Goal: Information Seeking & Learning: Learn about a topic

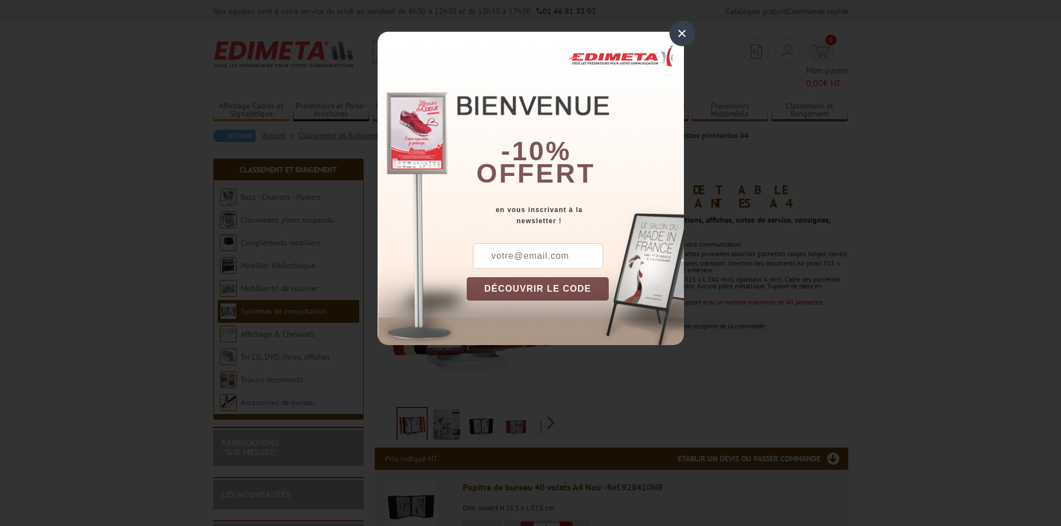
click at [682, 32] on div "×" at bounding box center [683, 34] width 26 height 26
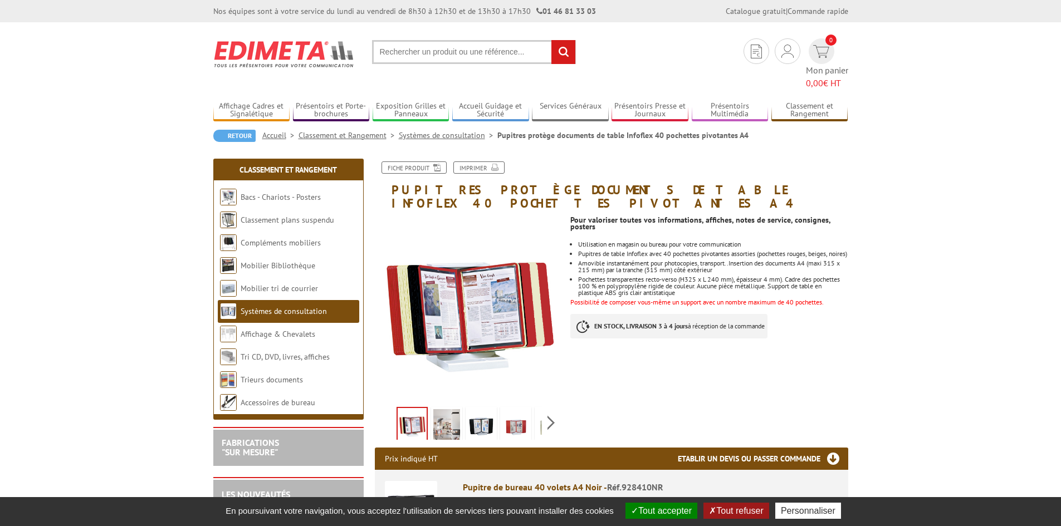
click at [446, 409] on img at bounding box center [446, 426] width 27 height 35
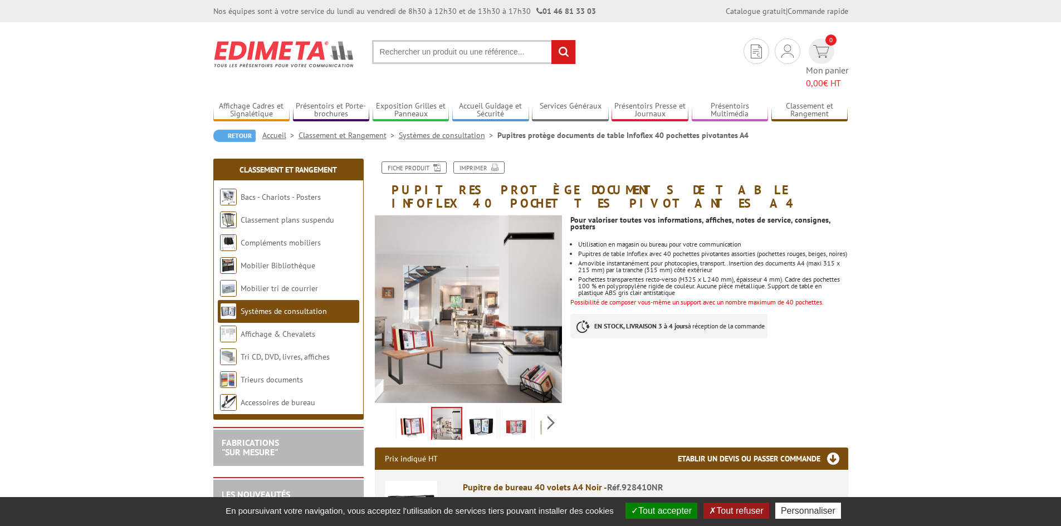
click at [485, 409] on img at bounding box center [481, 426] width 27 height 35
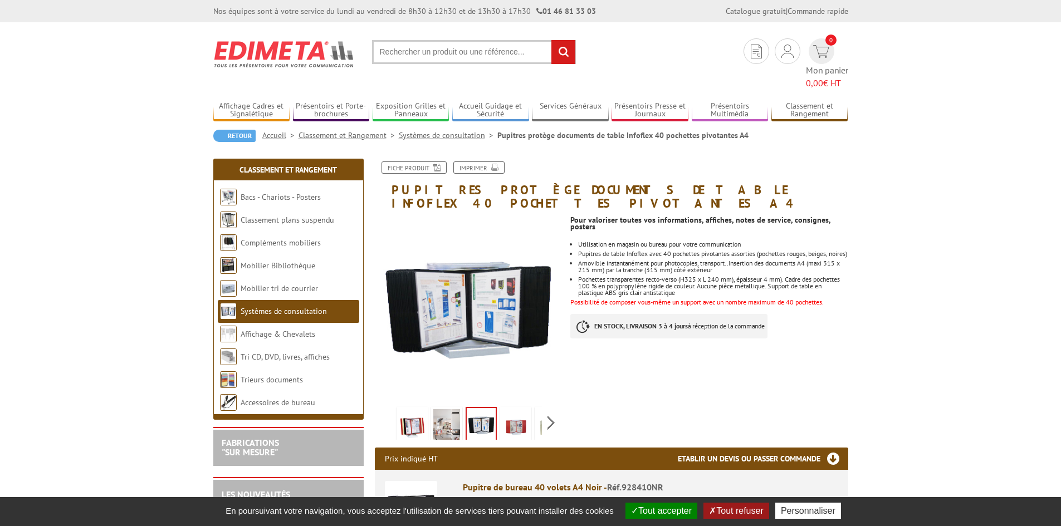
click at [523, 409] on img at bounding box center [515, 426] width 27 height 35
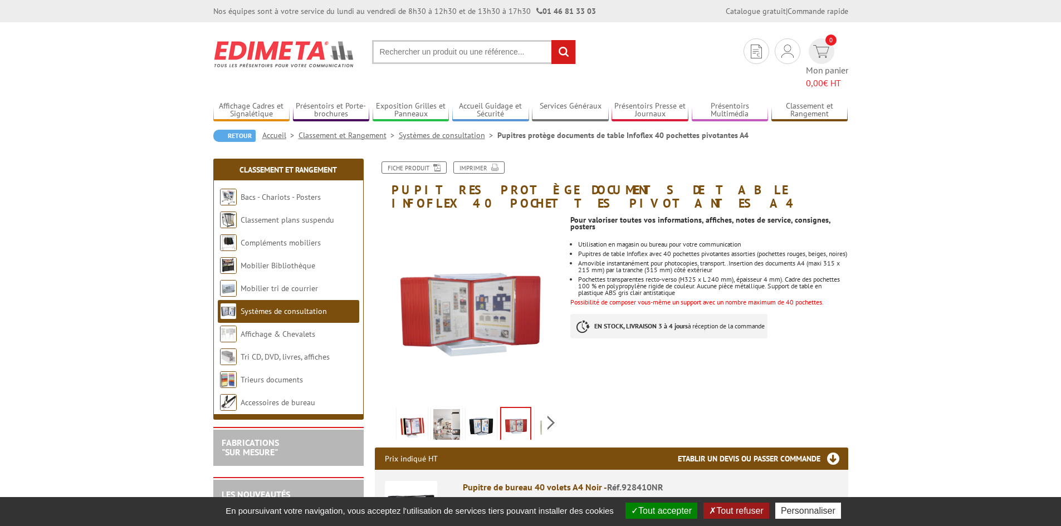
click at [413, 409] on img at bounding box center [412, 426] width 27 height 35
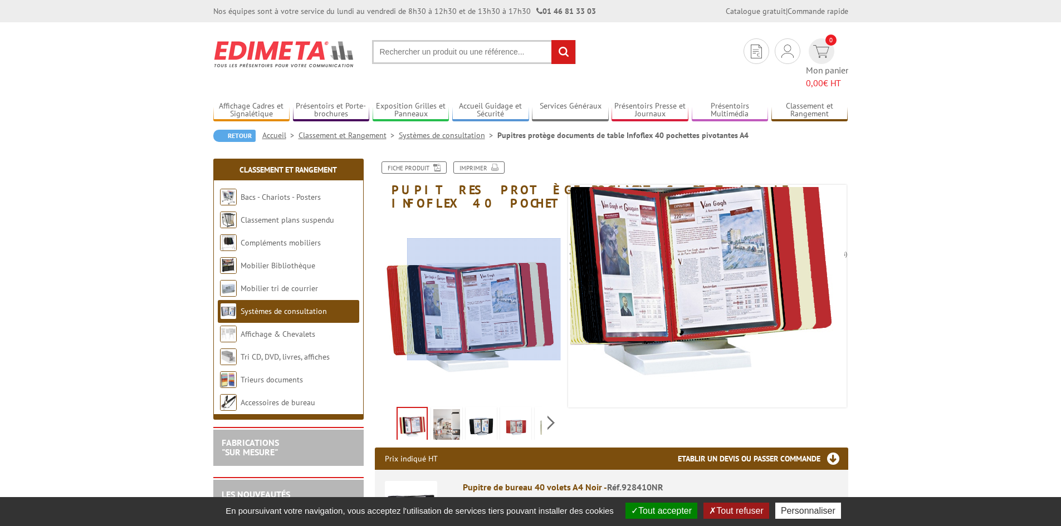
click at [484, 300] on div at bounding box center [484, 299] width 154 height 123
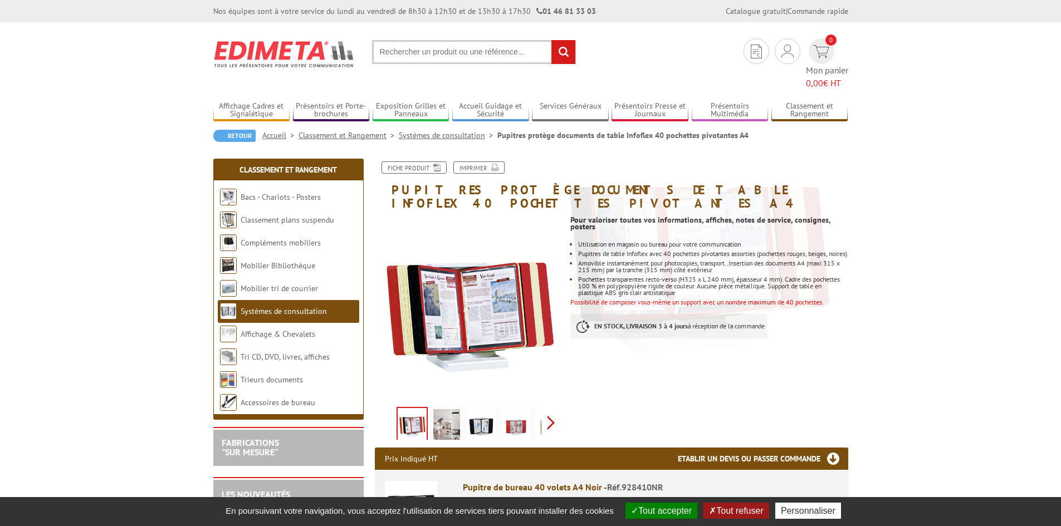
click at [549, 403] on div "Previous Next" at bounding box center [469, 422] width 188 height 39
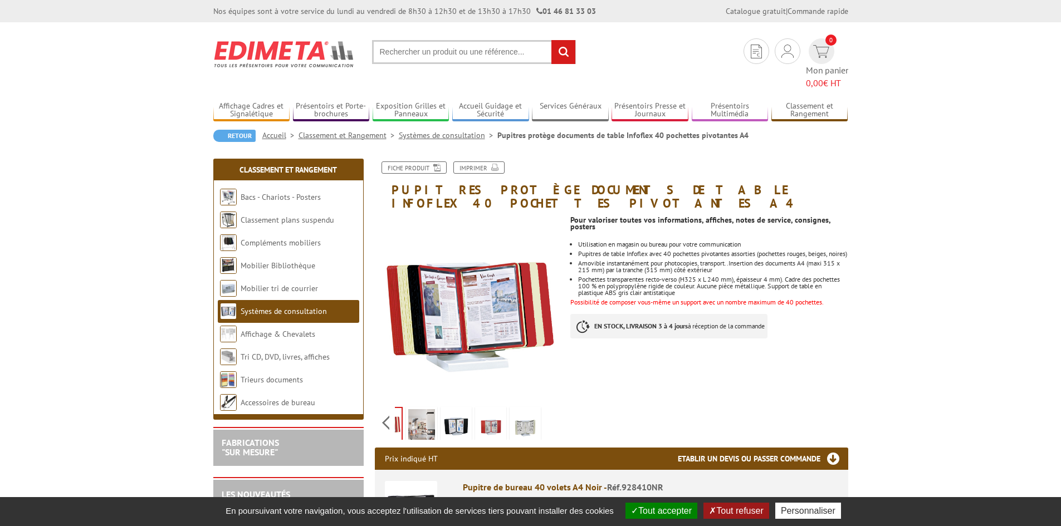
click at [528, 409] on img at bounding box center [525, 426] width 27 height 35
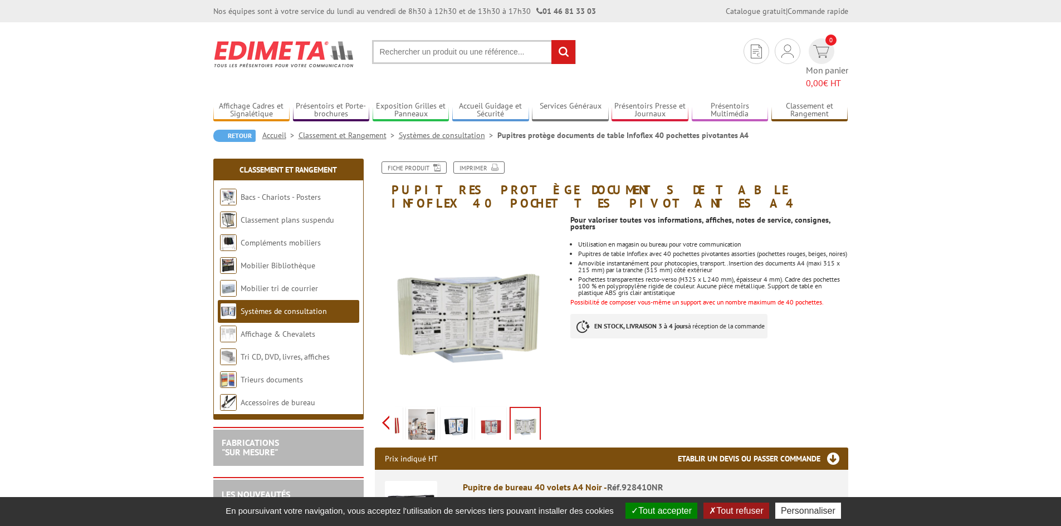
click at [391, 403] on div "Previous Next" at bounding box center [469, 422] width 188 height 39
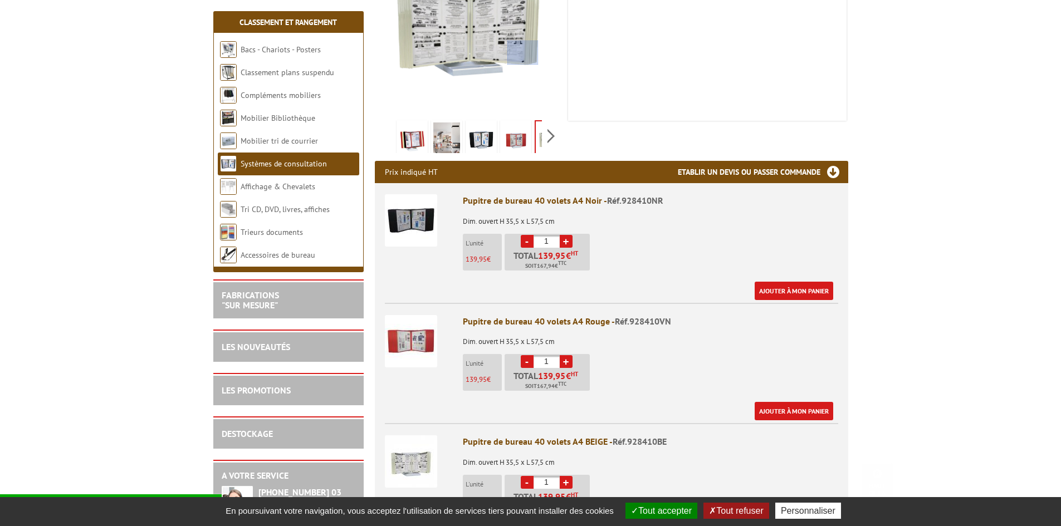
scroll to position [334, 0]
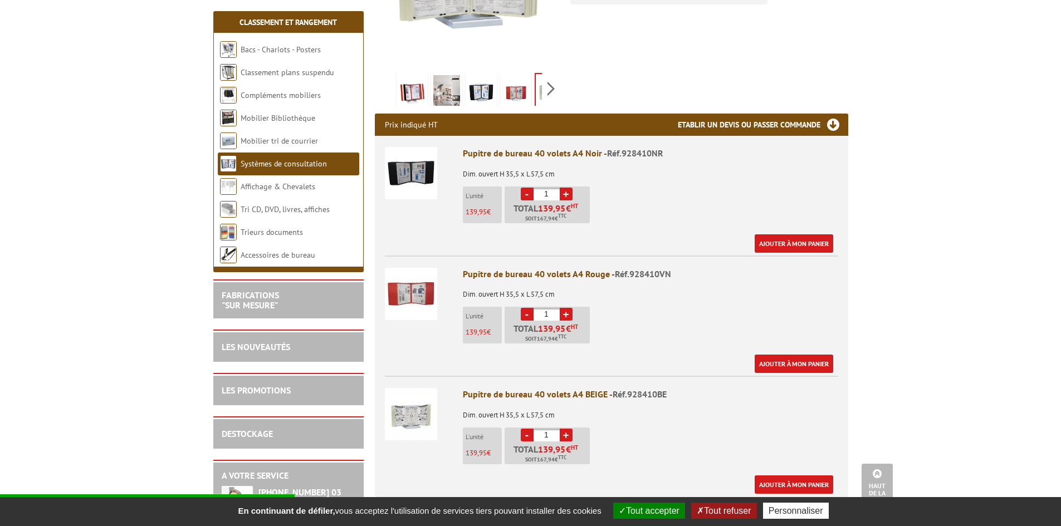
click at [402, 147] on img at bounding box center [411, 173] width 52 height 52
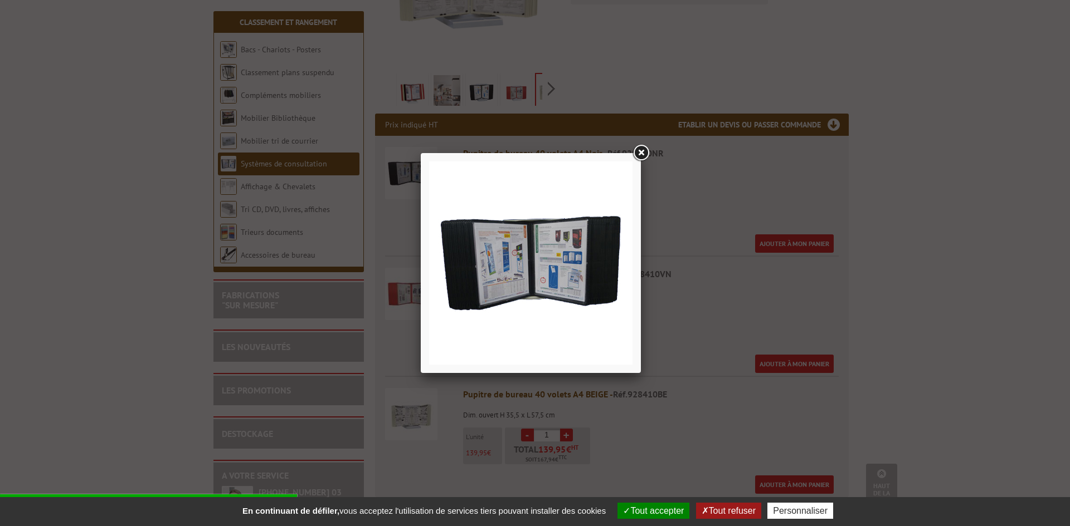
click at [638, 155] on link at bounding box center [641, 153] width 20 height 20
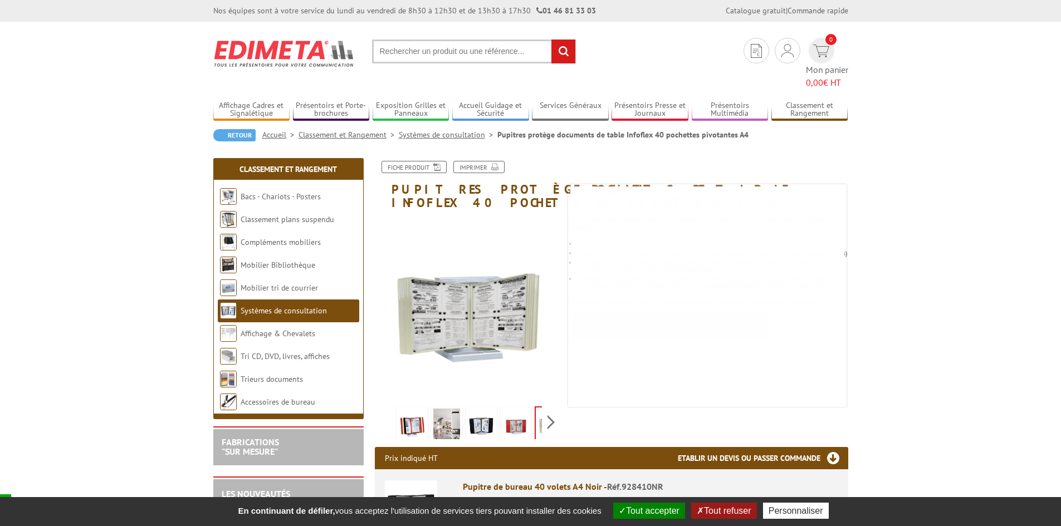
scroll to position [0, 0]
